Goal: Transaction & Acquisition: Purchase product/service

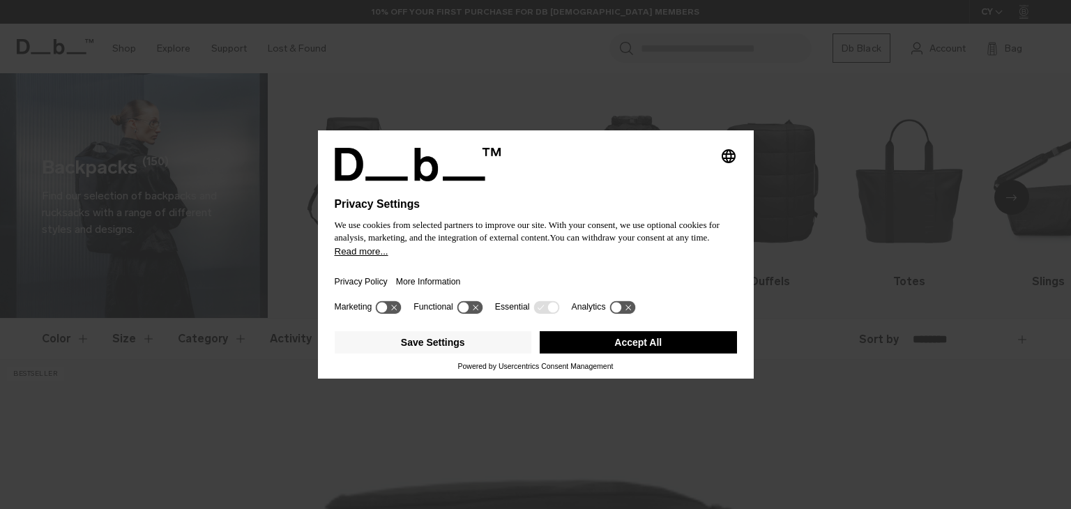
click at [497, 268] on div "Privacy Policy More Information" at bounding box center [536, 277] width 402 height 40
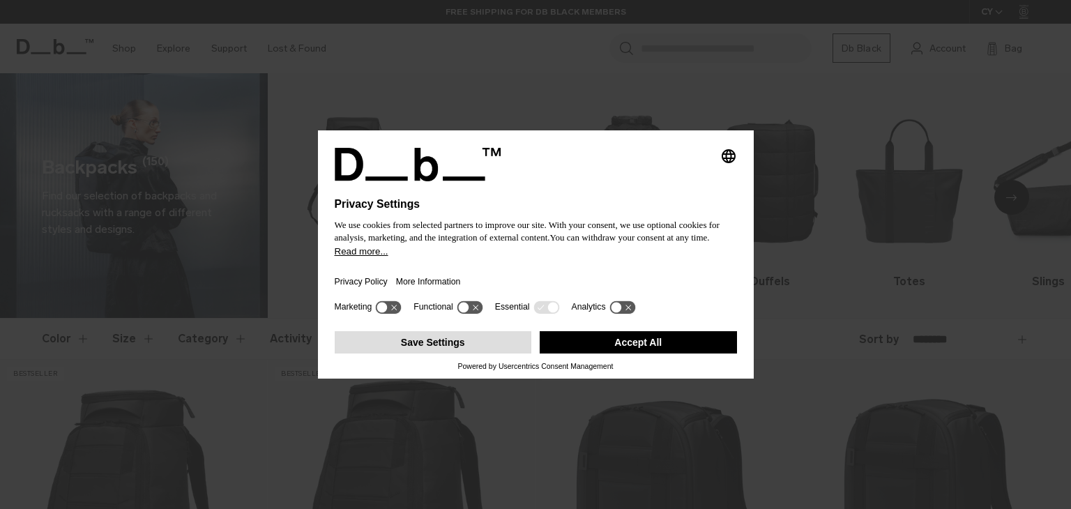
click at [448, 344] on button "Save Settings" at bounding box center [433, 342] width 197 height 22
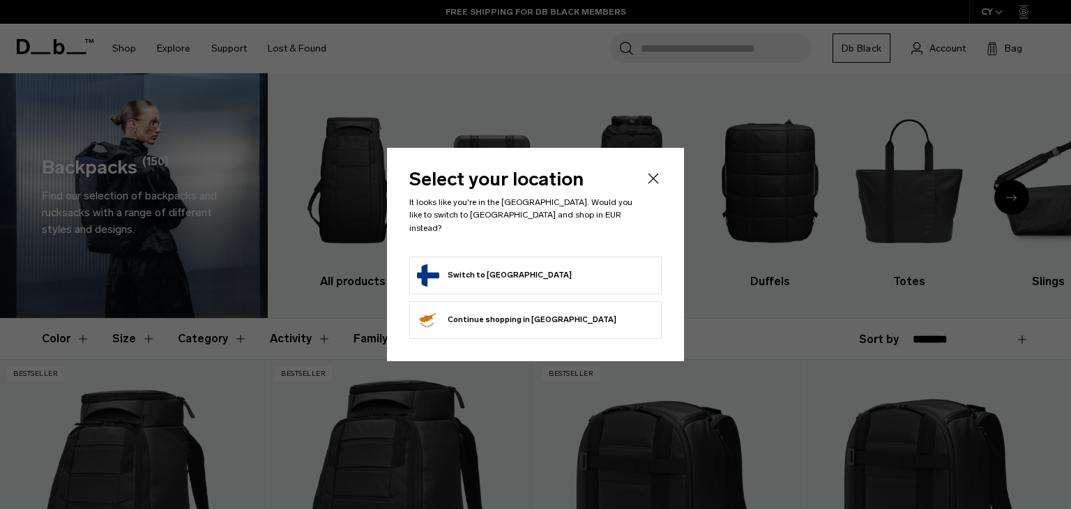
click at [487, 266] on button "Switch to [GEOGRAPHIC_DATA]" at bounding box center [494, 275] width 155 height 22
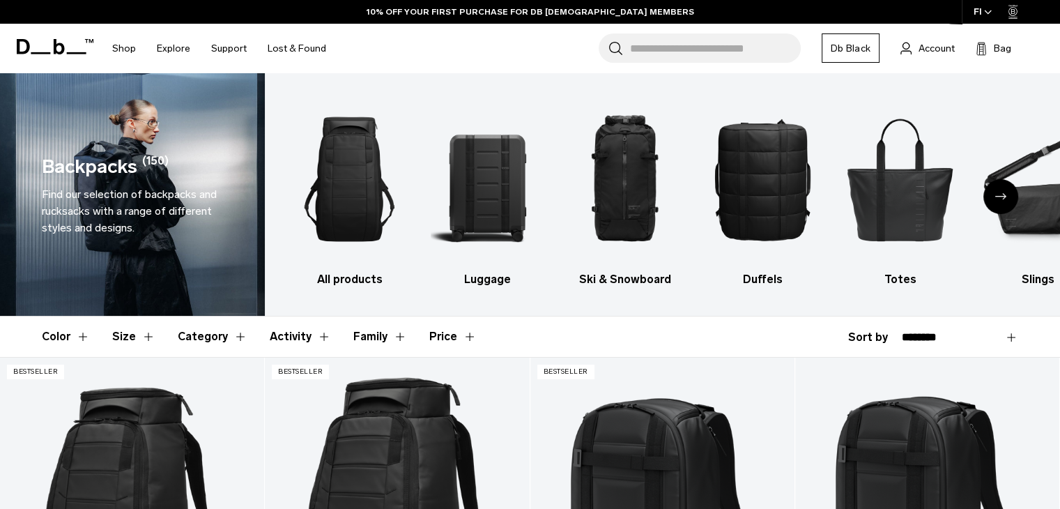
click at [1009, 195] on div "Next slide" at bounding box center [1000, 196] width 35 height 35
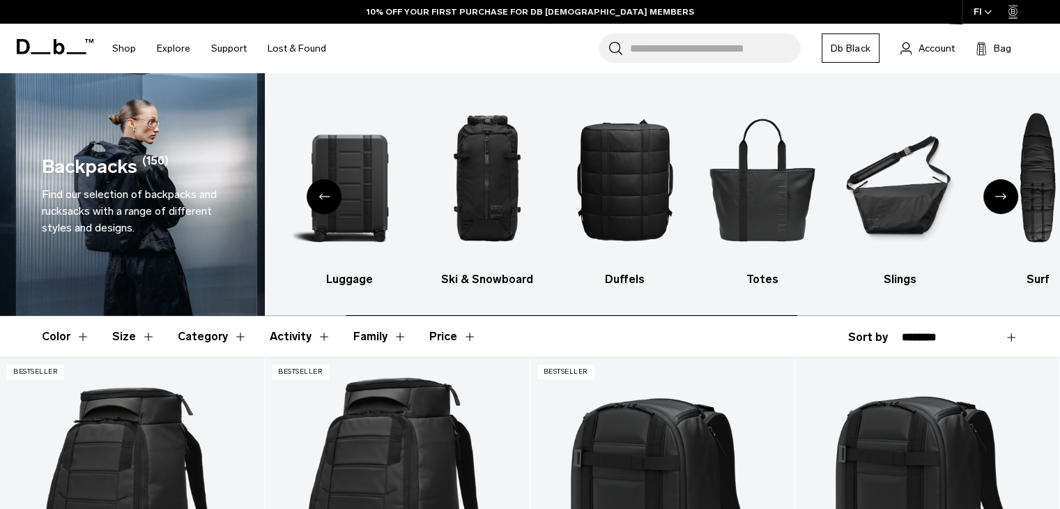
click at [1005, 195] on icon "Next slide" at bounding box center [1000, 196] width 11 height 6
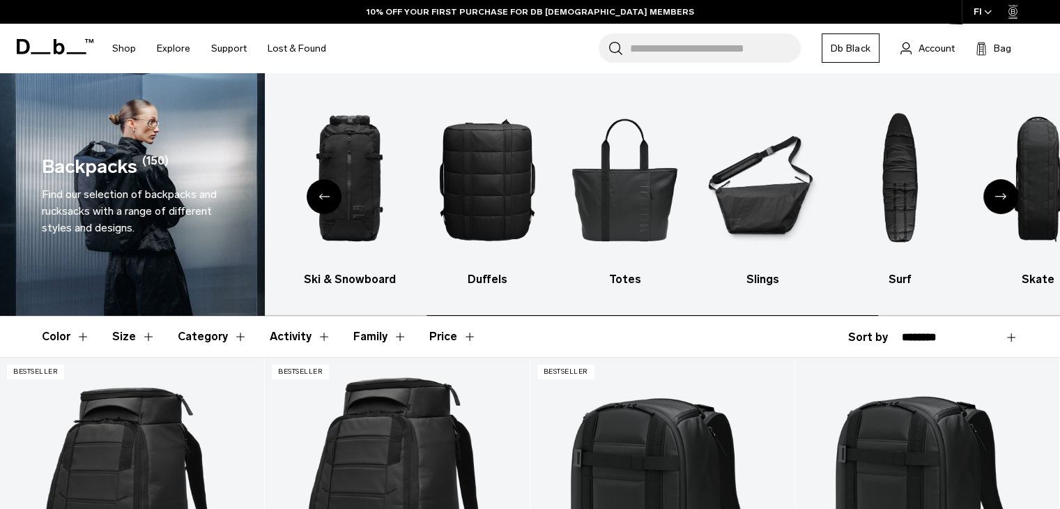
click at [1005, 195] on icon "Next slide" at bounding box center [1000, 196] width 11 height 6
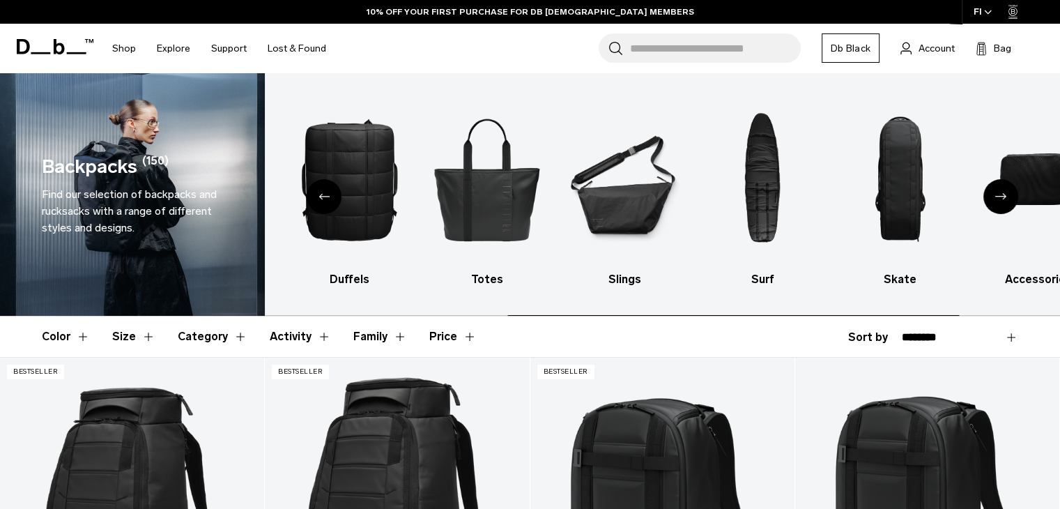
click at [1005, 195] on icon "Next slide" at bounding box center [1000, 196] width 11 height 6
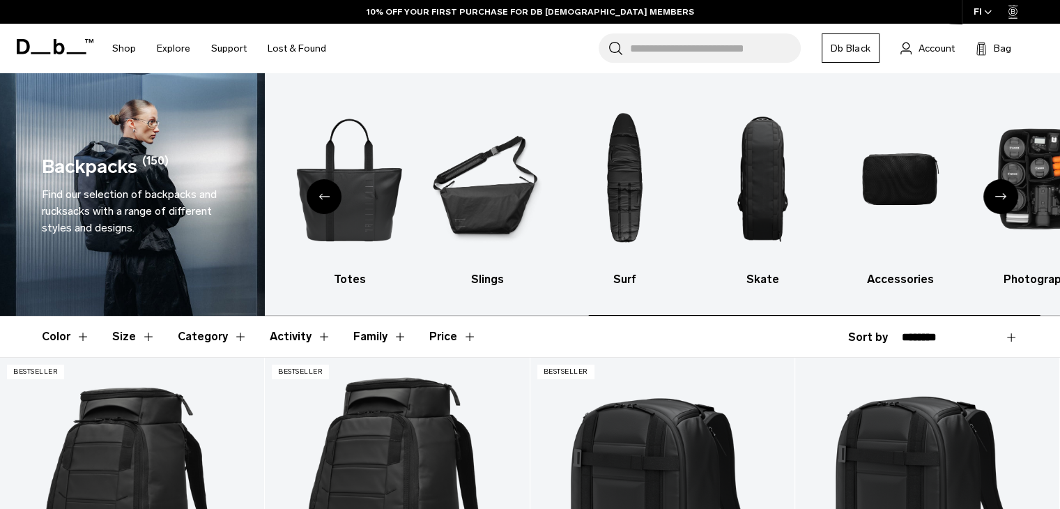
click at [1005, 195] on icon "Next slide" at bounding box center [1000, 196] width 11 height 6
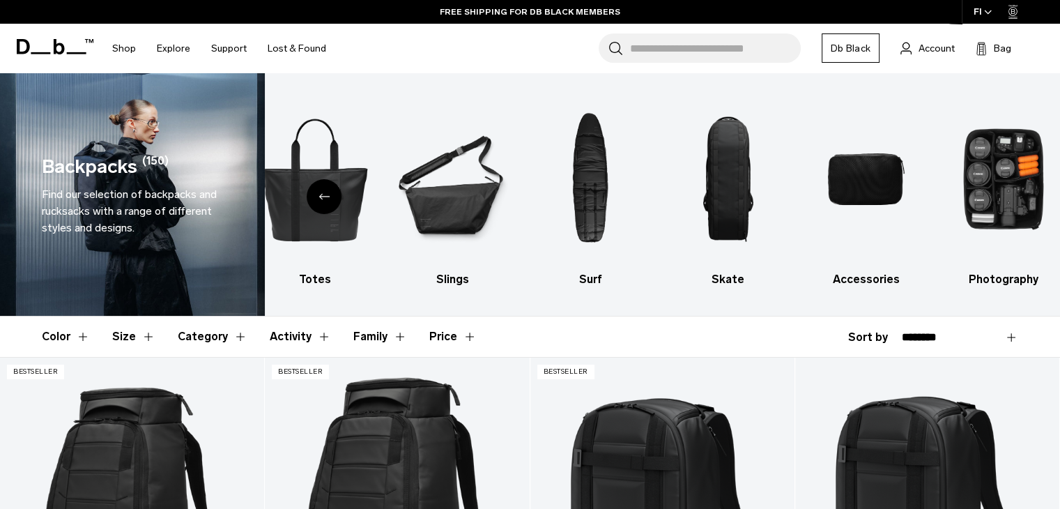
click at [318, 196] on div "Previous slide" at bounding box center [324, 196] width 35 height 35
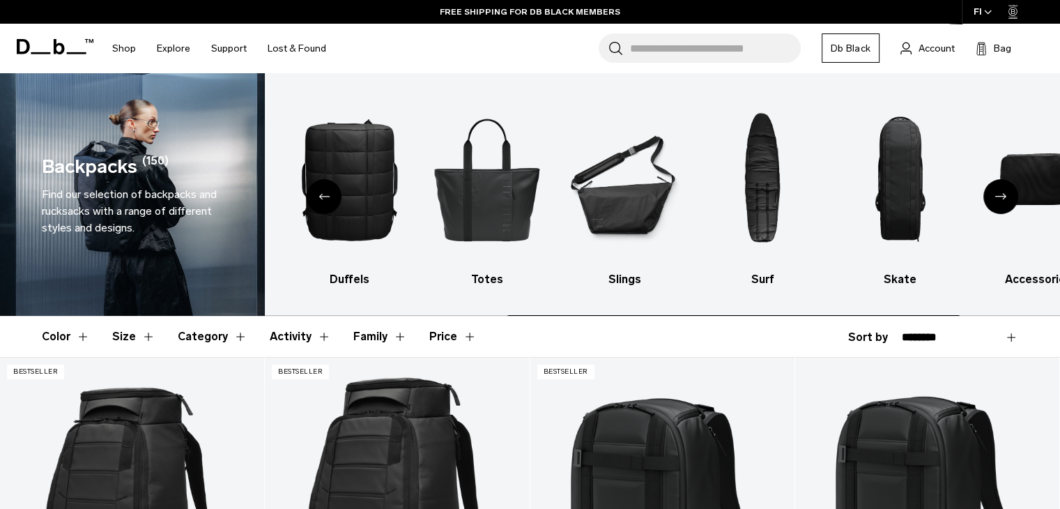
click at [318, 196] on div "Previous slide" at bounding box center [324, 196] width 35 height 35
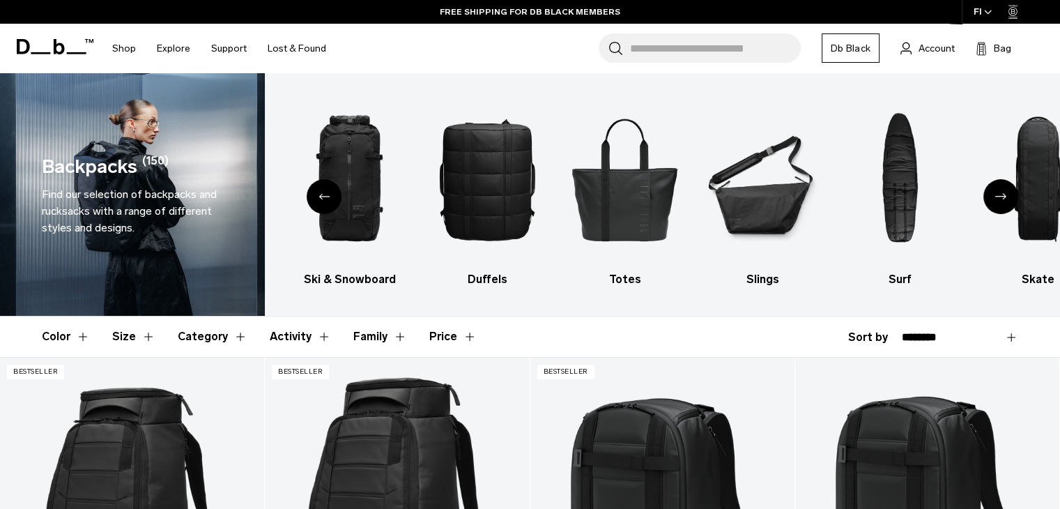
click at [168, 190] on span "Find our selection of backpacks and rucksacks with a range of different styles …" at bounding box center [129, 210] width 175 height 47
click at [325, 199] on icon "Previous slide" at bounding box center [324, 196] width 11 height 6
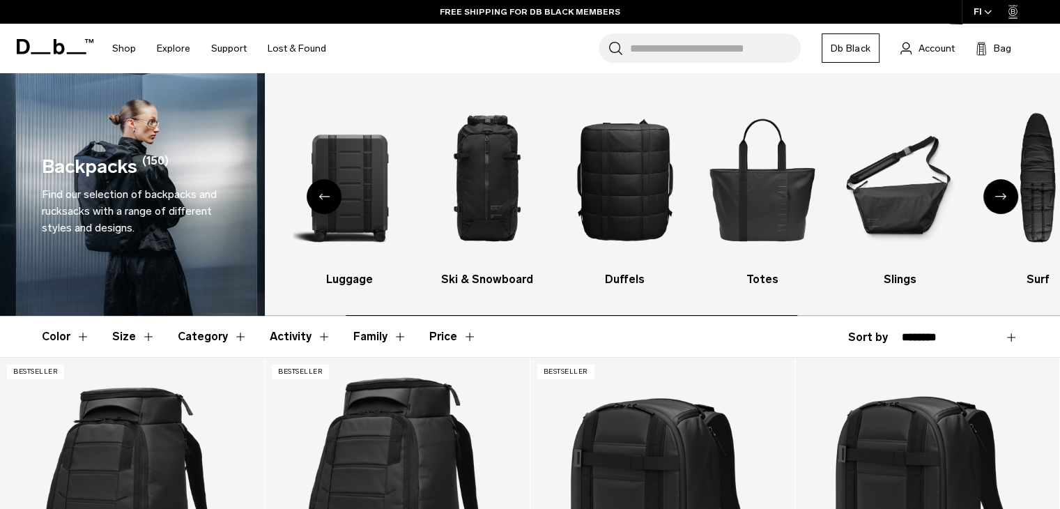
click at [325, 199] on icon "Previous slide" at bounding box center [324, 196] width 11 height 6
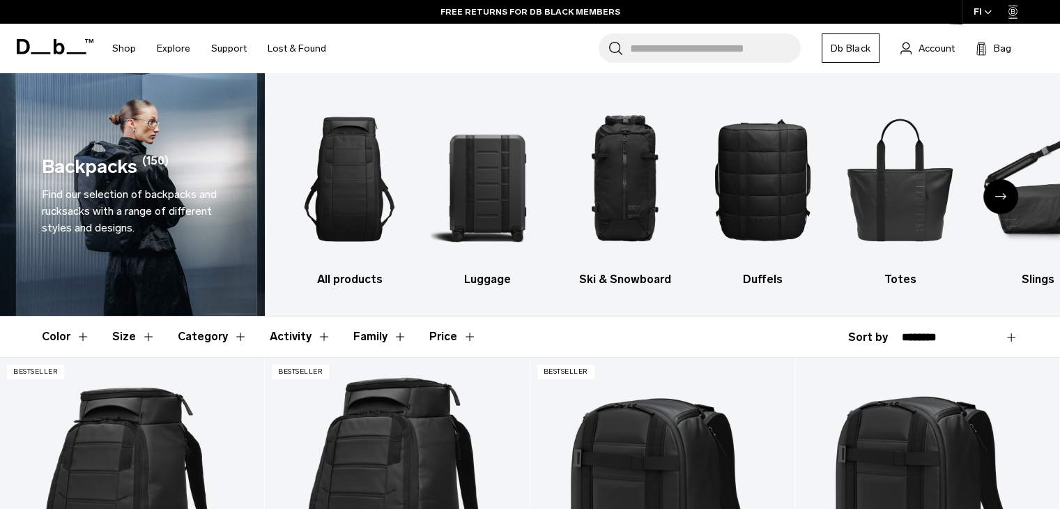
click at [648, 54] on input "Search for Bags, Luggage..." at bounding box center [715, 47] width 171 height 29
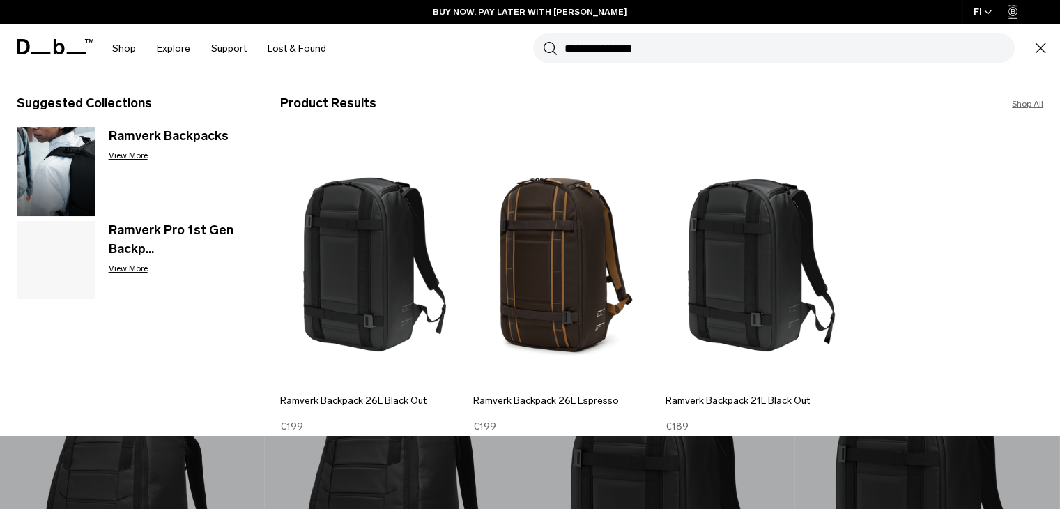
type input "**********"
click at [543, 40] on button "Search" at bounding box center [550, 47] width 15 height 15
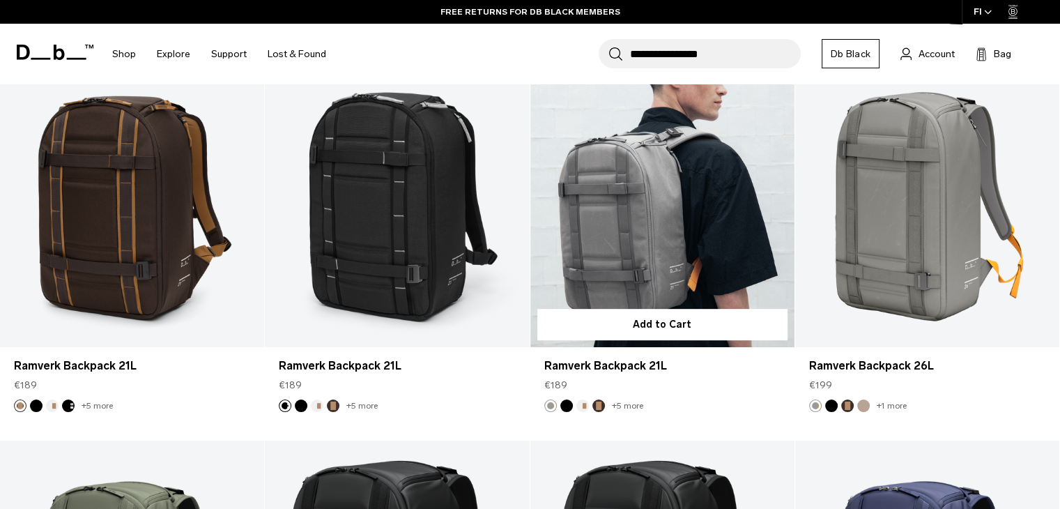
scroll to position [697, 0]
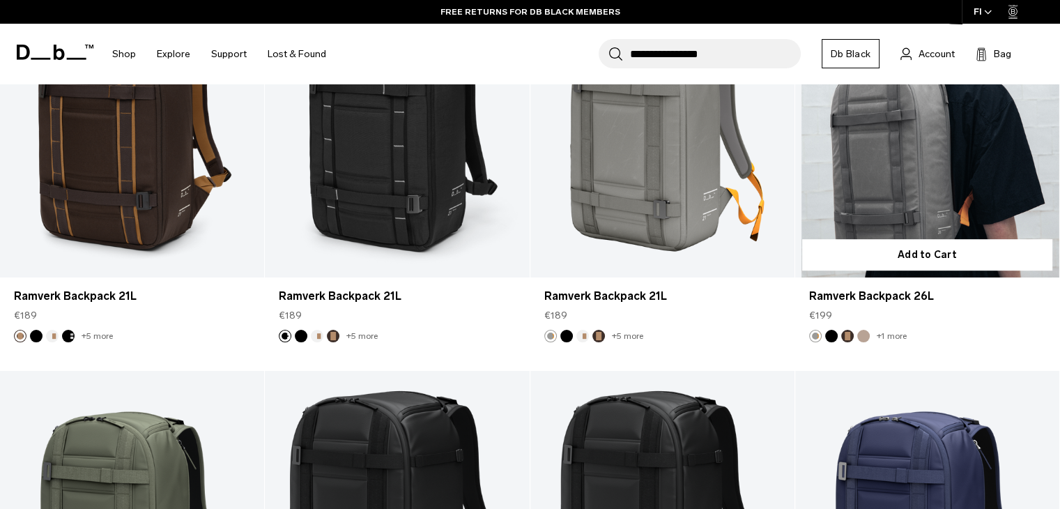
click at [834, 339] on button "Black Out" at bounding box center [831, 336] width 13 height 13
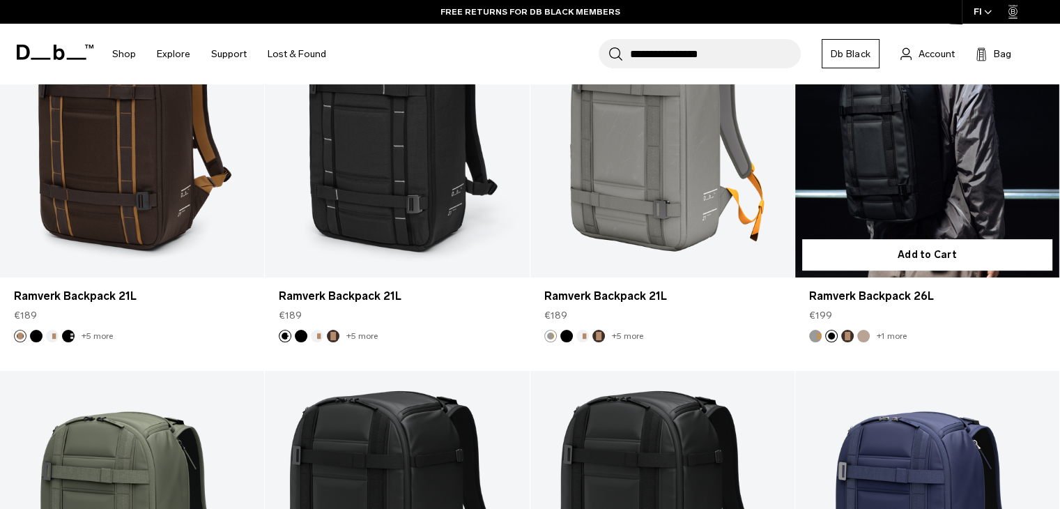
scroll to position [627, 0]
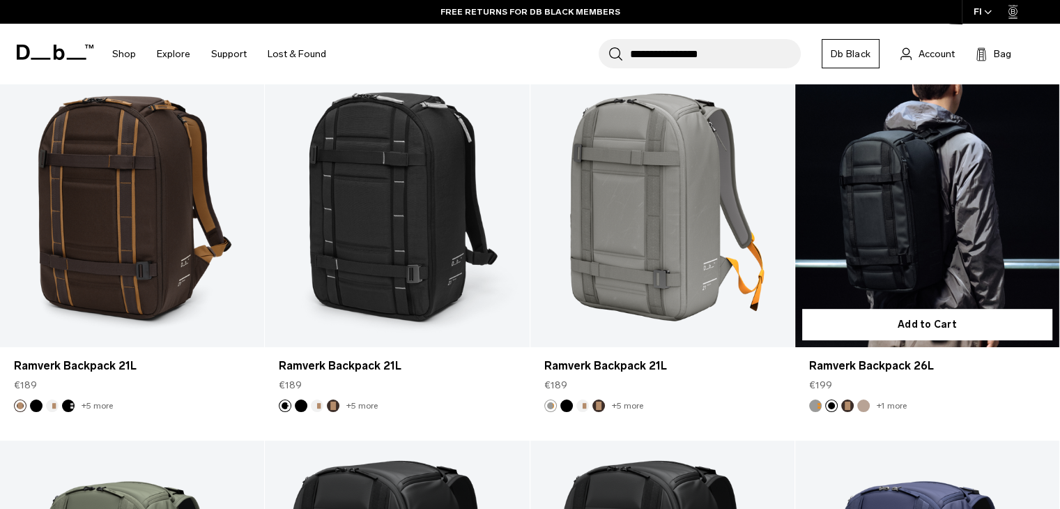
click at [849, 405] on button "Espresso" at bounding box center [847, 405] width 13 height 13
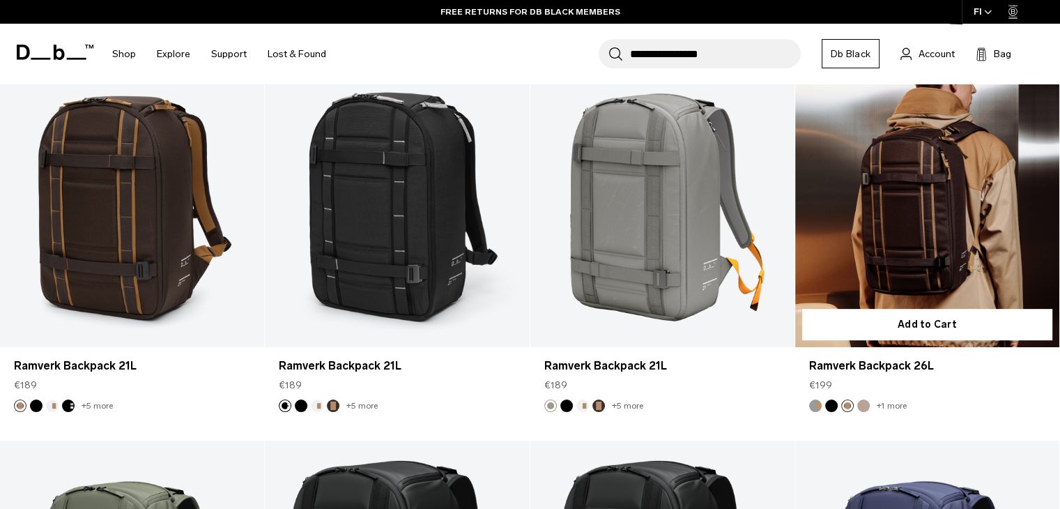
click at [865, 405] on button "Fogbow Beige" at bounding box center [863, 405] width 13 height 13
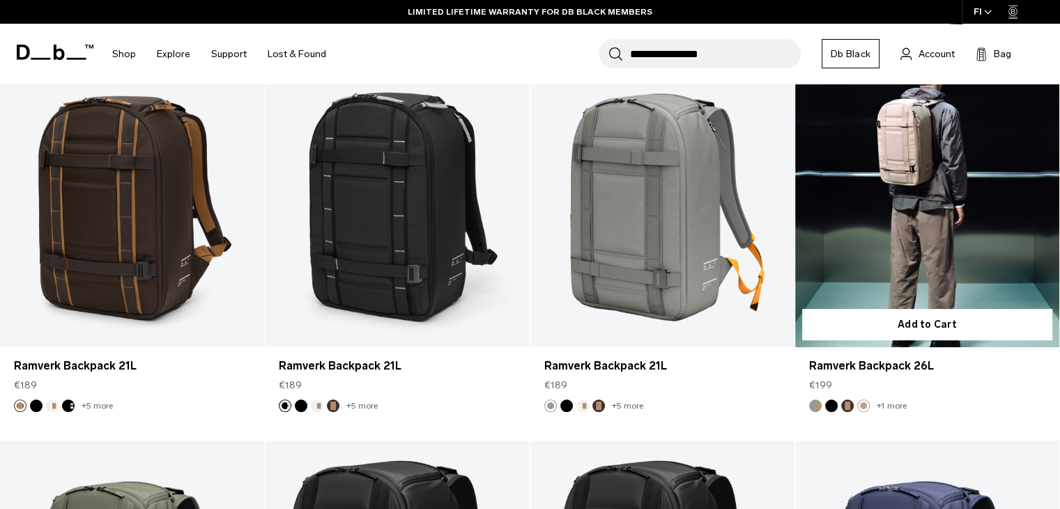
click at [815, 409] on button "Sand Grey" at bounding box center [815, 405] width 13 height 13
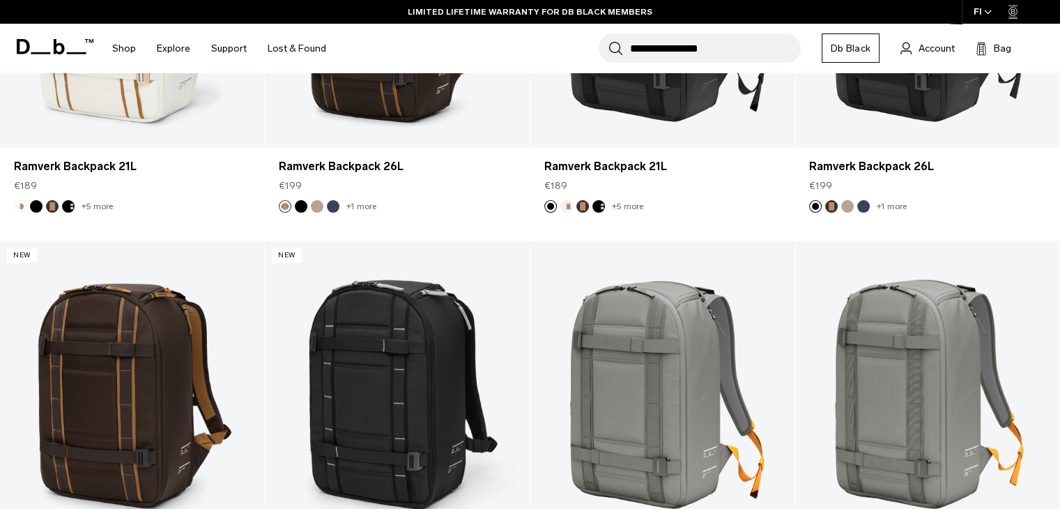
scroll to position [0, 0]
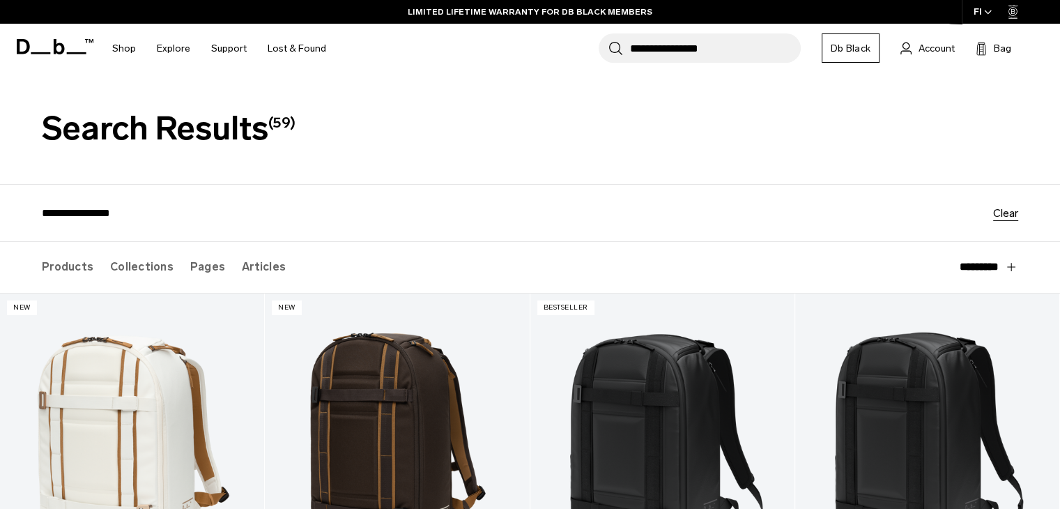
drag, startPoint x: 783, startPoint y: 163, endPoint x: 797, endPoint y: -16, distance: 179.6
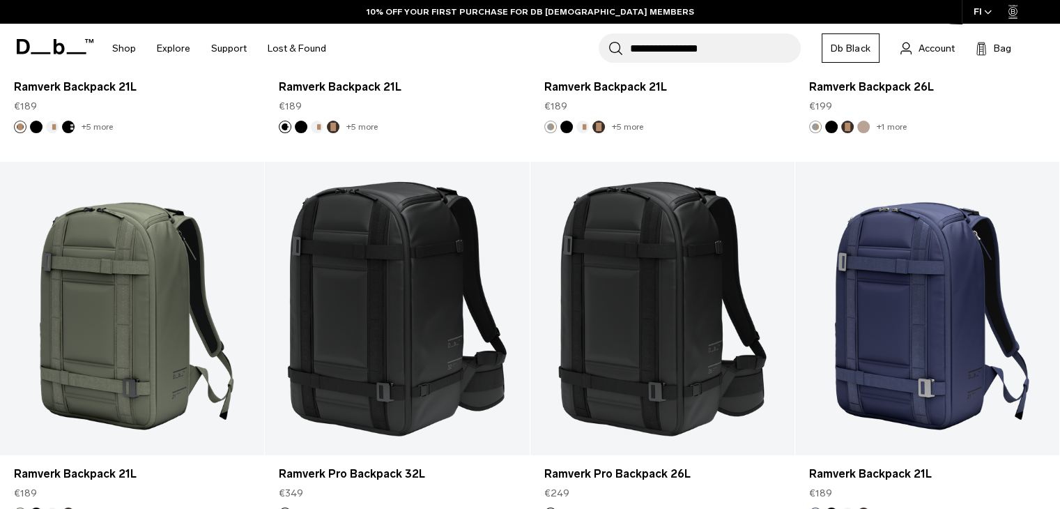
scroll to position [976, 0]
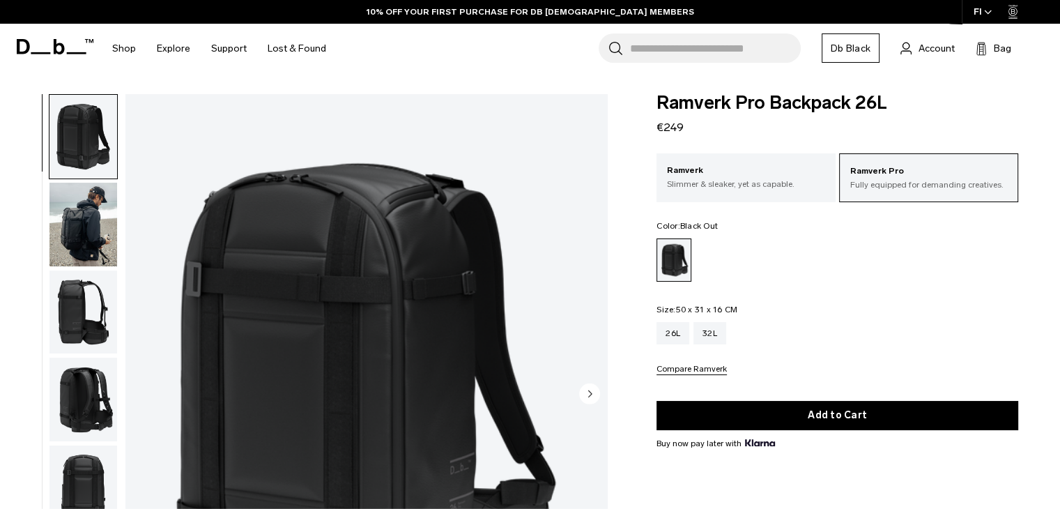
click at [81, 305] on img "button" at bounding box center [83, 312] width 68 height 84
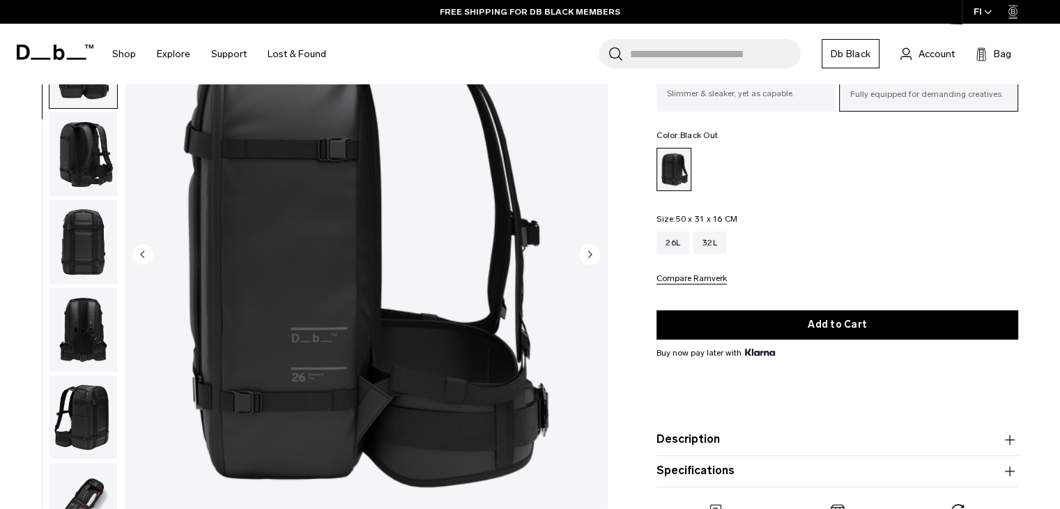
scroll to position [279, 0]
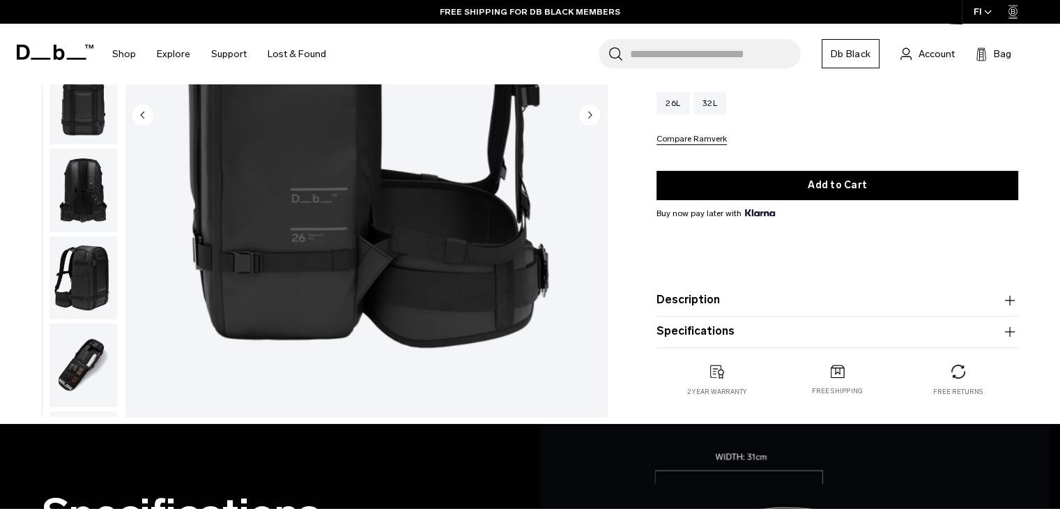
click at [90, 279] on img "button" at bounding box center [83, 278] width 68 height 84
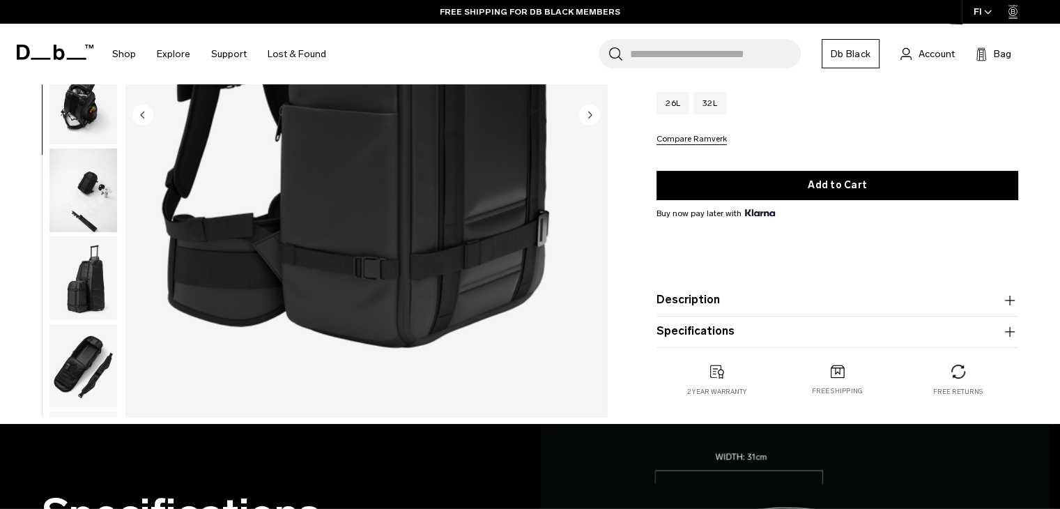
scroll to position [0, 0]
